Goal: Task Accomplishment & Management: Use online tool/utility

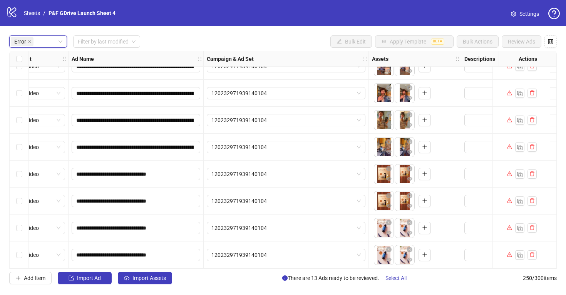
scroll to position [0, 26]
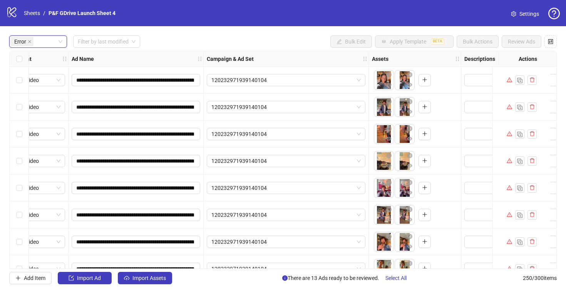
click at [510, 78] on icon "warning" at bounding box center [509, 79] width 5 height 5
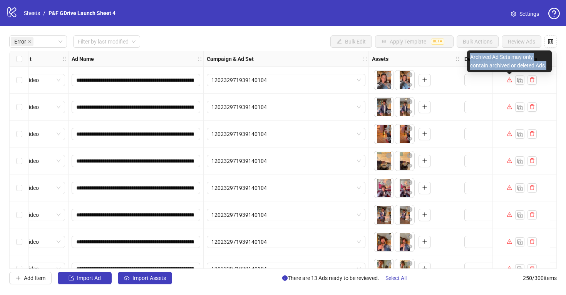
drag, startPoint x: 471, startPoint y: 56, endPoint x: 550, endPoint y: 63, distance: 79.2
click at [550, 63] on div "Archived Ad Sets may only contain archived or deleted Ads." at bounding box center [509, 61] width 85 height 22
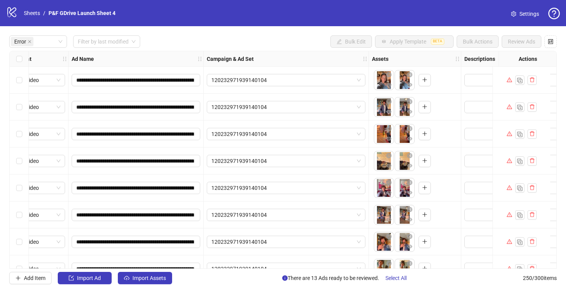
click at [294, 41] on div "Error Filter by last modified Bulk Edit Apply Template BETA Bulk Actions Review…" at bounding box center [283, 41] width 548 height 12
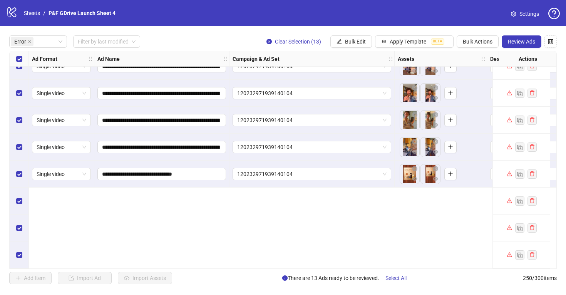
scroll to position [0, 0]
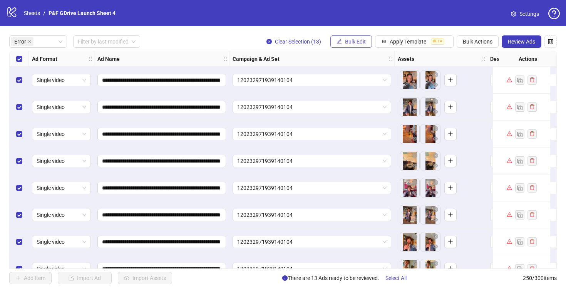
click at [347, 36] on button "Bulk Edit" at bounding box center [351, 41] width 42 height 12
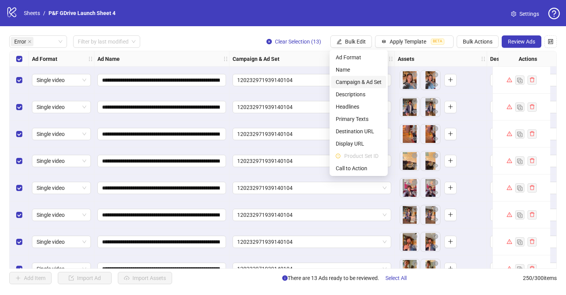
click at [360, 82] on span "Campaign & Ad Set" at bounding box center [359, 82] width 46 height 8
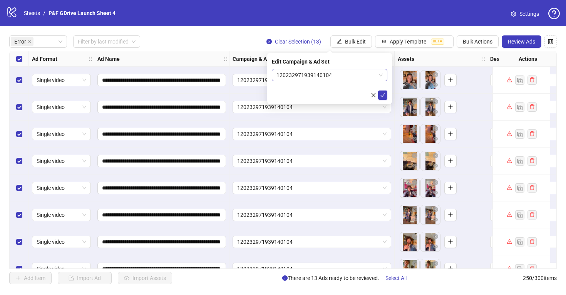
click at [345, 70] on span "120232971939140104" at bounding box center [330, 75] width 106 height 12
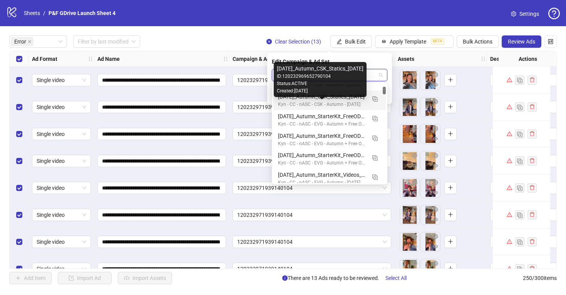
scroll to position [119, 0]
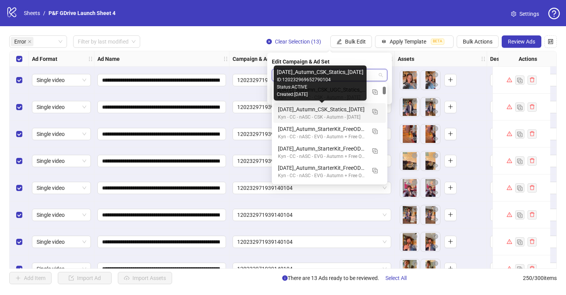
click at [344, 109] on div "[DATE]_Autumn_CSK_Statics_[DATE]" at bounding box center [322, 109] width 88 height 8
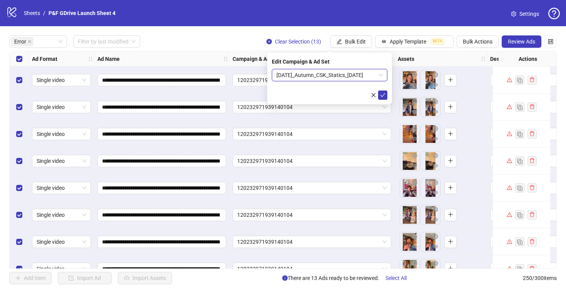
click at [230, 59] on div "Campaign & Ad Set" at bounding box center [312, 58] width 165 height 15
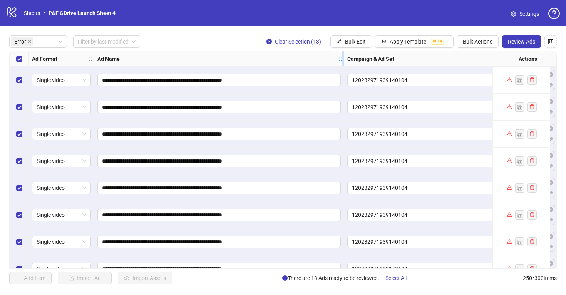
drag, startPoint x: 228, startPoint y: 59, endPoint x: 344, endPoint y: 59, distance: 116.3
click at [344, 59] on icon "holder" at bounding box center [345, 58] width 5 height 5
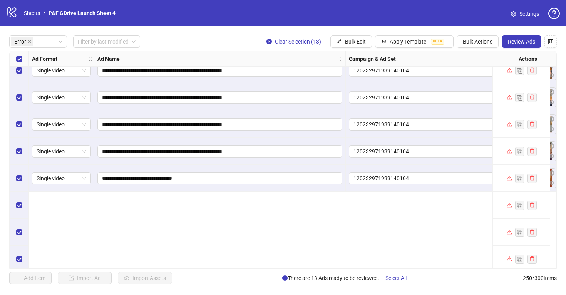
scroll to position [0, 0]
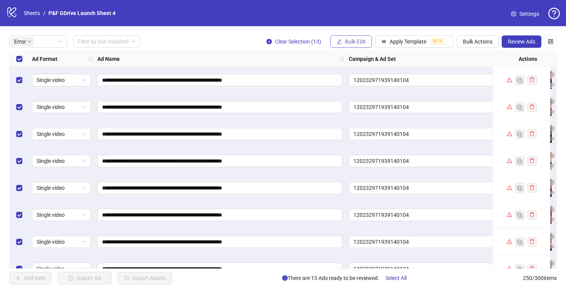
click at [359, 42] on span "Bulk Edit" at bounding box center [355, 42] width 21 height 6
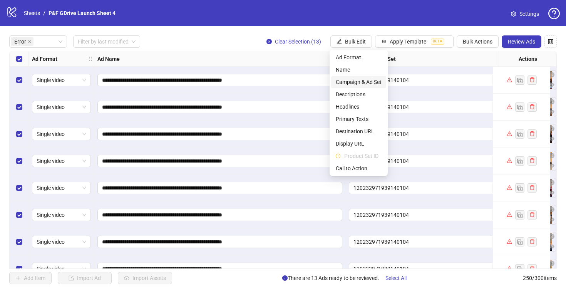
click at [364, 79] on span "Campaign & Ad Set" at bounding box center [359, 82] width 46 height 8
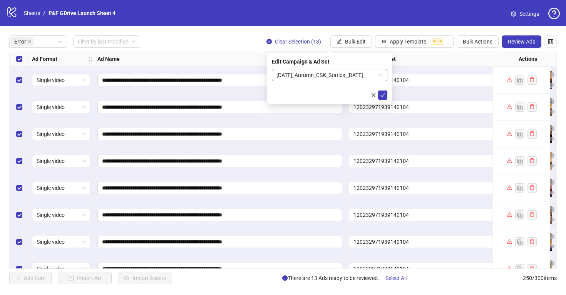
click at [381, 72] on span "[DATE]_Autumn_CSK_Statics_[DATE]" at bounding box center [330, 75] width 106 height 12
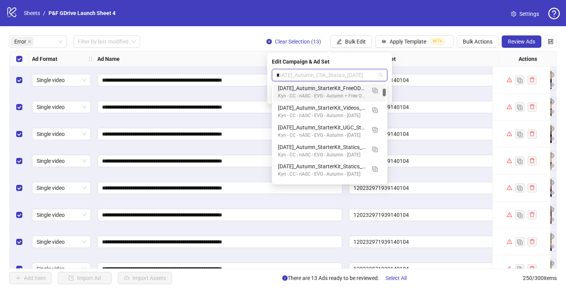
scroll to position [138, 0]
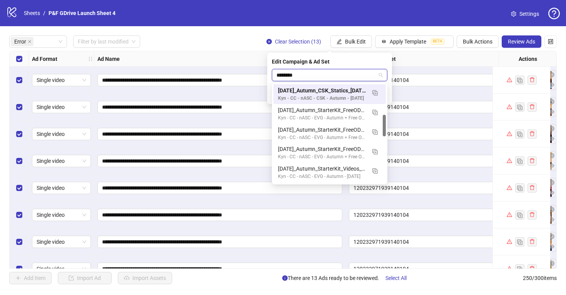
type input "*********"
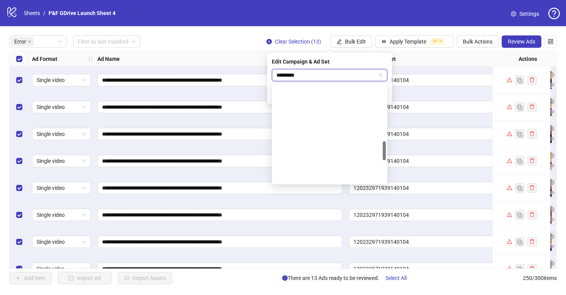
scroll to position [0, 0]
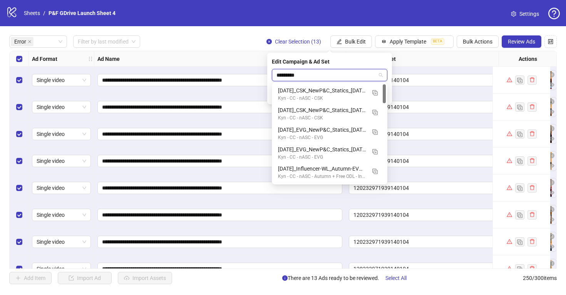
drag, startPoint x: 384, startPoint y: 147, endPoint x: 382, endPoint y: 74, distance: 72.8
click at [382, 74] on body "**********" at bounding box center [283, 147] width 566 height 295
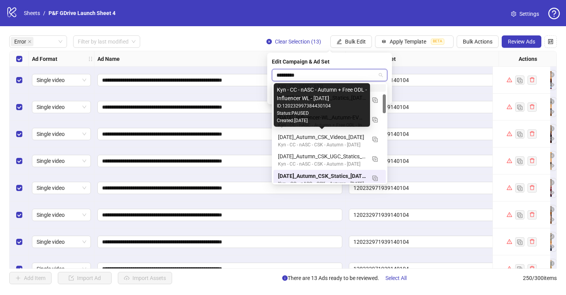
scroll to position [57, 0]
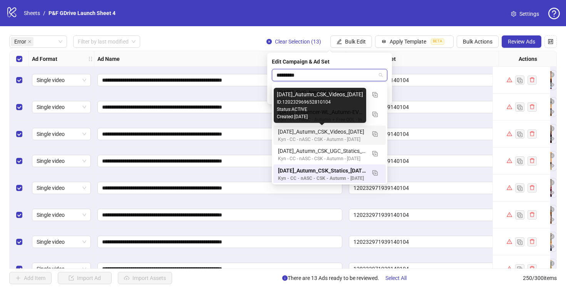
click at [340, 131] on div "[DATE]_Autumn_CSK_Videos_[DATE]" at bounding box center [322, 131] width 88 height 8
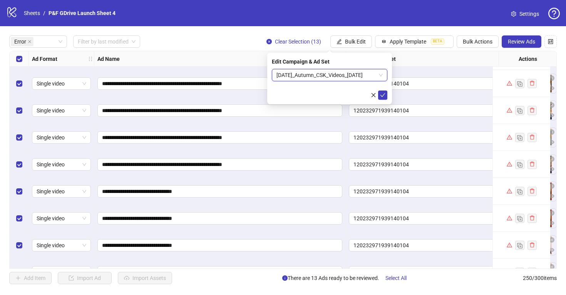
scroll to position [152, 0]
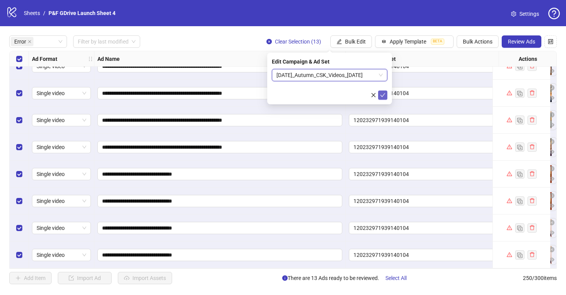
click at [382, 96] on icon "check" at bounding box center [383, 95] width 5 height 4
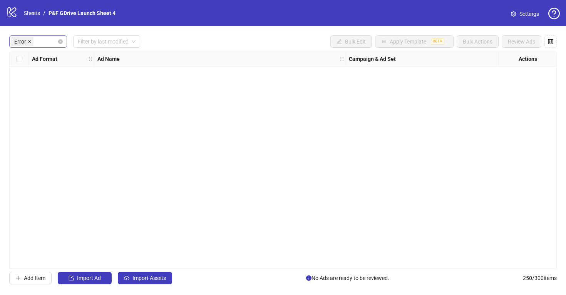
click at [29, 40] on icon "close" at bounding box center [30, 42] width 4 height 4
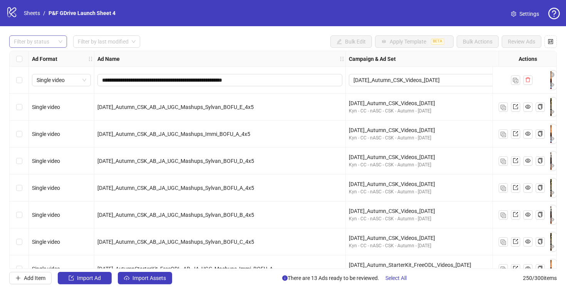
click at [30, 46] on div at bounding box center [34, 41] width 47 height 11
click at [28, 56] on div "Draft" at bounding box center [37, 57] width 45 height 8
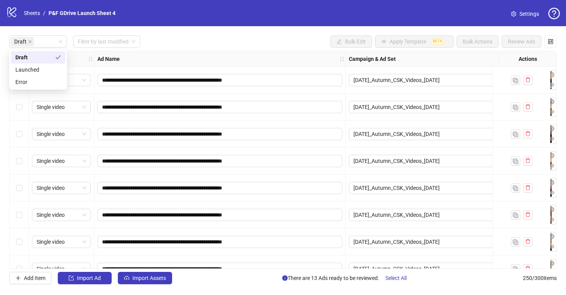
click at [158, 39] on div "Draft Filter by last modified Bulk Edit Apply Template BETA Bulk Actions Review…" at bounding box center [283, 41] width 548 height 12
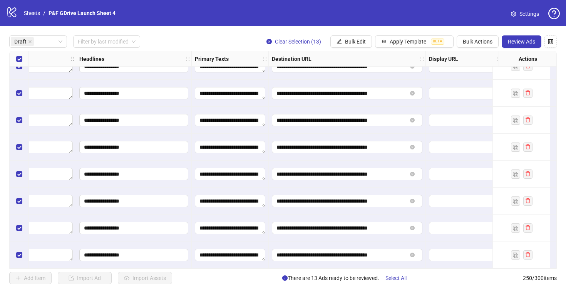
scroll to position [152, 651]
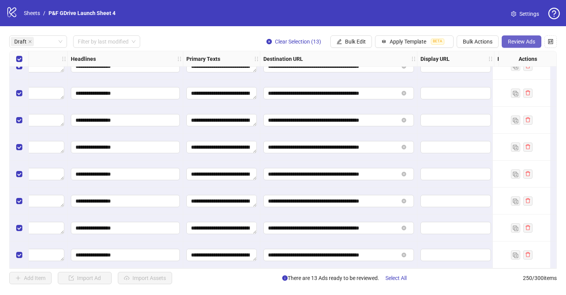
click at [518, 43] on span "Review Ads" at bounding box center [521, 42] width 27 height 6
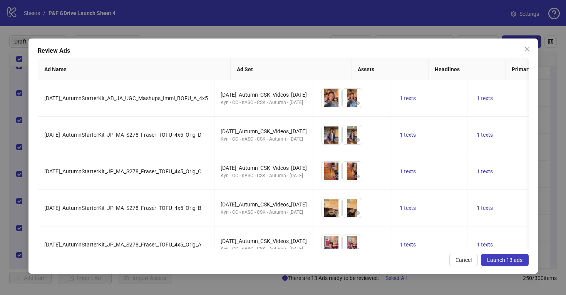
click at [507, 258] on span "Launch 13 ads" at bounding box center [504, 260] width 35 height 6
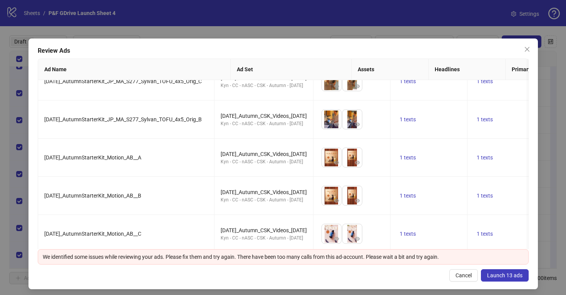
scroll to position [306, 0]
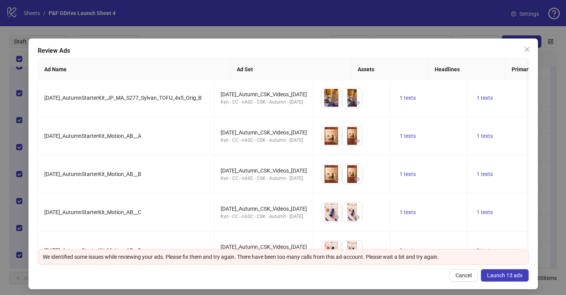
click at [505, 275] on span "Launch 13 ads" at bounding box center [504, 275] width 35 height 6
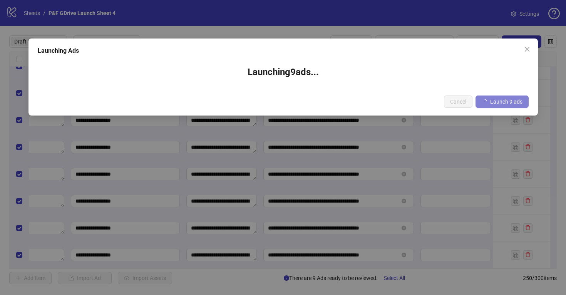
scroll to position [0, 651]
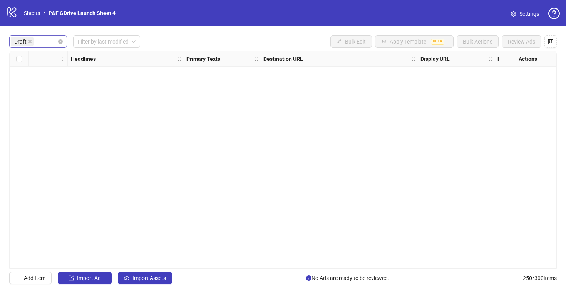
click at [29, 41] on icon "close" at bounding box center [30, 41] width 3 height 3
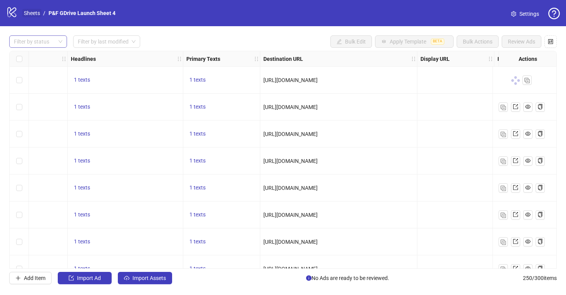
click at [33, 12] on link "Sheets" at bounding box center [31, 13] width 19 height 8
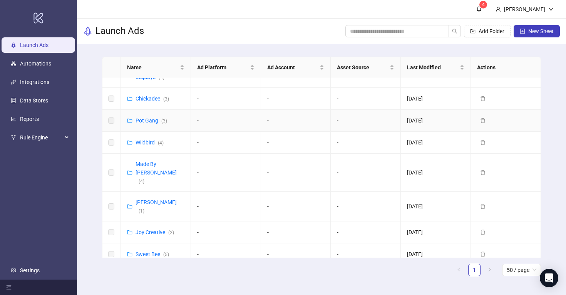
scroll to position [349, 0]
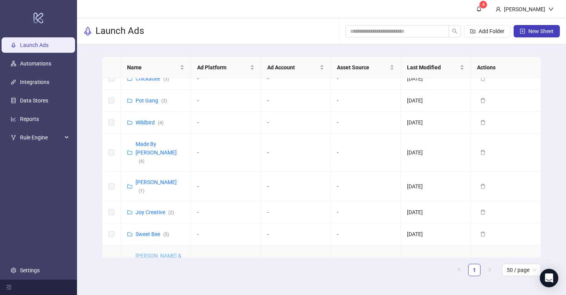
click at [161, 253] on link "[PERSON_NAME] & [PERSON_NAME] ([GEOGRAPHIC_DATA]) ( 7 )" at bounding box center [164, 269] width 56 height 32
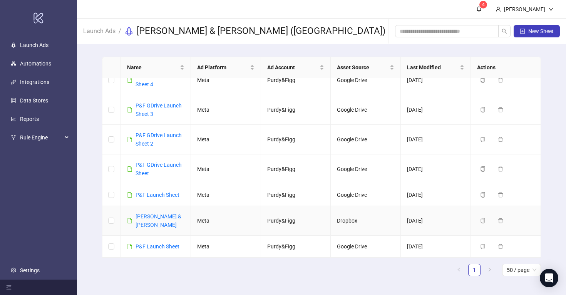
scroll to position [5, 0]
